Goal: Navigation & Orientation: Find specific page/section

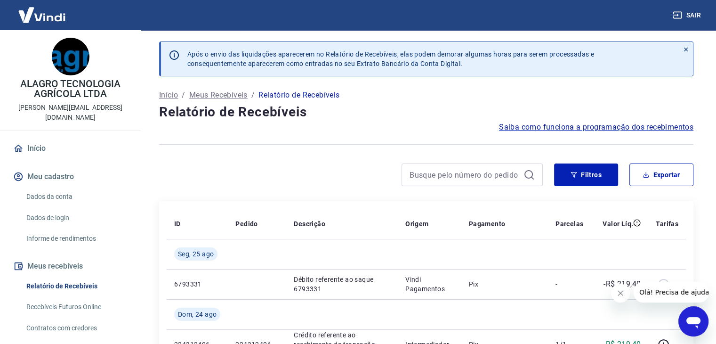
click at [35, 138] on link "Início" at bounding box center [70, 148] width 118 height 21
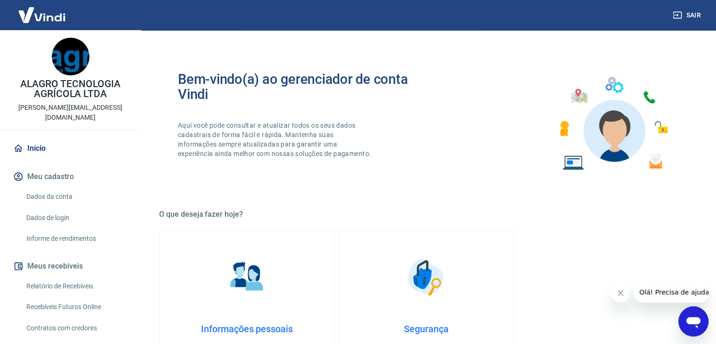
click at [72, 73] on img at bounding box center [71, 57] width 38 height 38
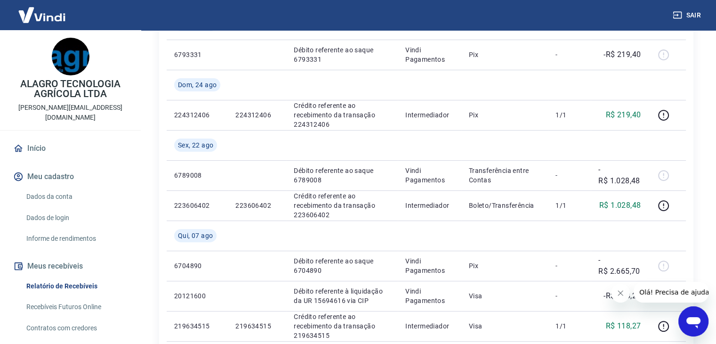
scroll to position [235, 0]
